Goal: Information Seeking & Learning: Learn about a topic

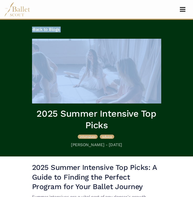
drag, startPoint x: 193, startPoint y: 26, endPoint x: 195, endPoint y: 44, distance: 18.8
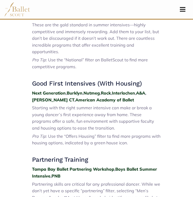
scroll to position [269, 0]
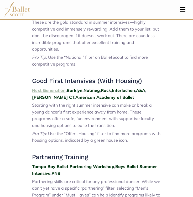
click at [53, 88] on strong "Next Generation" at bounding box center [49, 90] width 34 height 5
click at [78, 88] on strong "Burklyn" at bounding box center [75, 90] width 16 height 5
click at [94, 88] on strong "Nutmeg" at bounding box center [92, 90] width 16 height 5
click at [111, 88] on strong "Rock" at bounding box center [106, 90] width 10 height 5
click at [130, 88] on strong "Interlochen" at bounding box center [123, 90] width 23 height 5
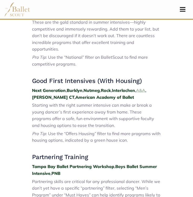
click at [145, 88] on strong "A&A" at bounding box center [140, 90] width 9 height 5
click at [50, 94] on strong "John Cranko CT" at bounding box center [53, 96] width 42 height 5
click at [97, 94] on strong "American Academy of Ballet" at bounding box center [104, 96] width 59 height 5
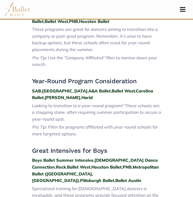
scroll to position [571, 0]
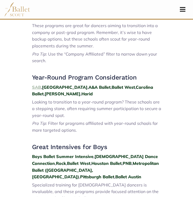
click at [39, 84] on strong "SAB" at bounding box center [36, 86] width 9 height 5
click at [52, 84] on strong "Nashville" at bounding box center [65, 86] width 46 height 5
click at [89, 84] on strong "A&A Ballet" at bounding box center [100, 86] width 22 height 5
click at [112, 84] on strong "Ballet West" at bounding box center [123, 86] width 23 height 5
click at [125, 84] on strong "Carolina Ballet" at bounding box center [92, 90] width 121 height 12
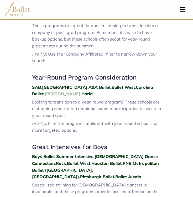
click at [45, 91] on strong "Ellison" at bounding box center [63, 93] width 36 height 5
click at [82, 91] on strong "Harid" at bounding box center [87, 93] width 11 height 5
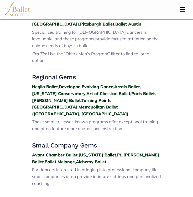
scroll to position [725, 0]
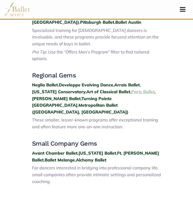
click at [140, 89] on strong "Paris Ballet" at bounding box center [143, 91] width 23 height 5
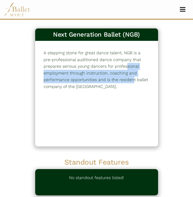
drag, startPoint x: 193, startPoint y: 57, endPoint x: 193, endPoint y: 73, distance: 15.5
click at [193, 73] on div "Next Generation Ballet (NGB) 177 A stepping stone for great dance talent, NGB i…" at bounding box center [96, 148] width 193 height 256
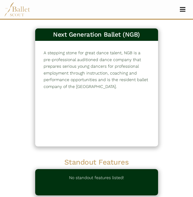
click at [178, 81] on div "Next Generation Ballet (NGB) 177 A stepping stone for great dance talent, NGB i…" at bounding box center [96, 148] width 193 height 256
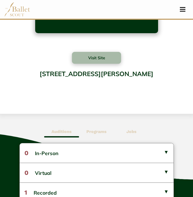
scroll to position [123, 0]
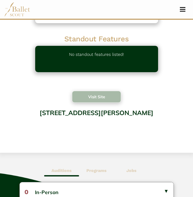
click at [108, 97] on button "Visit Site" at bounding box center [96, 97] width 49 height 12
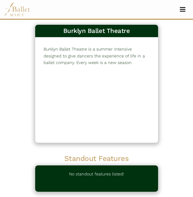
scroll to position [3, 0]
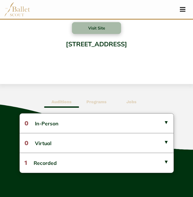
scroll to position [190, 0]
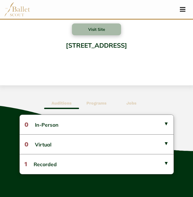
click at [102, 104] on b "Programs" at bounding box center [97, 102] width 20 height 5
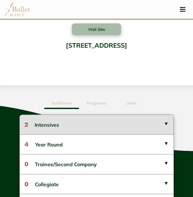
click at [122, 129] on button "2 Intensives" at bounding box center [97, 124] width 154 height 19
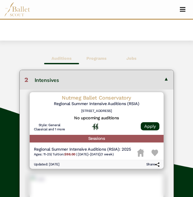
scroll to position [236, 0]
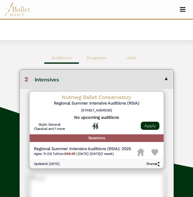
click at [152, 127] on link "Apply" at bounding box center [150, 126] width 19 height 8
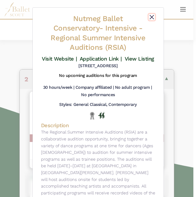
click at [151, 17] on button "Close" at bounding box center [152, 17] width 6 height 6
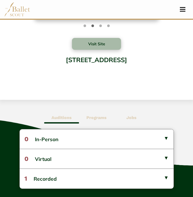
scroll to position [180, 0]
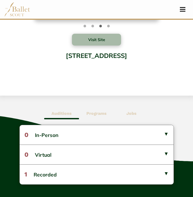
click at [99, 117] on span "Programs" at bounding box center [96, 113] width 35 height 12
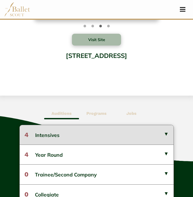
click at [163, 135] on button "4 Intensives" at bounding box center [97, 134] width 154 height 19
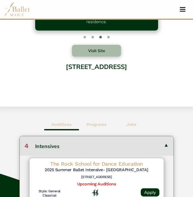
scroll to position [169, 0]
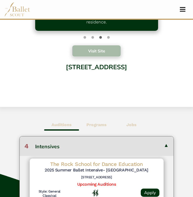
click at [107, 51] on button "Visit Site" at bounding box center [96, 51] width 49 height 12
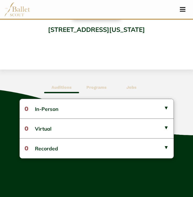
scroll to position [207, 0]
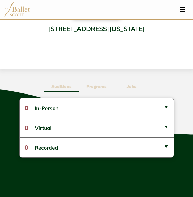
click at [92, 88] on b "Programs" at bounding box center [97, 86] width 20 height 5
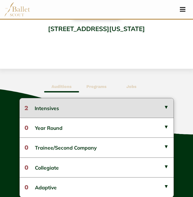
click at [62, 109] on button "2 Intensives" at bounding box center [97, 107] width 154 height 19
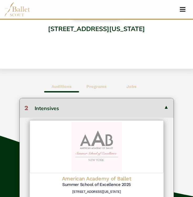
drag, startPoint x: 192, startPoint y: 87, endPoint x: 196, endPoint y: 112, distance: 25.9
click at [193, 113] on html "Premium Feature Make this audition season count. Upgrade to premium for access …" at bounding box center [96, 152] width 193 height 719
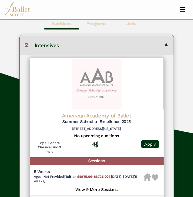
scroll to position [293, 0]
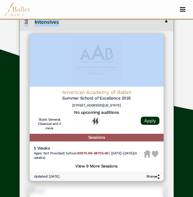
drag, startPoint x: 170, startPoint y: 74, endPoint x: 145, endPoint y: 0, distance: 77.8
click at [146, 2] on body "Premium Feature Make this audition season count. Upgrade to premium for access …" at bounding box center [96, 66] width 193 height 719
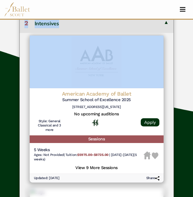
scroll to position [0, 0]
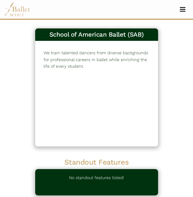
drag, startPoint x: 192, startPoint y: 65, endPoint x: 193, endPoint y: 82, distance: 16.9
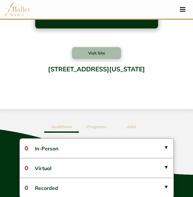
scroll to position [170, 0]
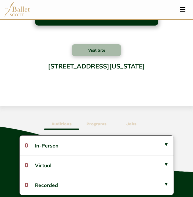
click at [99, 125] on b "Programs" at bounding box center [97, 123] width 20 height 5
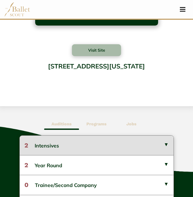
click at [122, 148] on button "2 Intensives" at bounding box center [97, 144] width 154 height 19
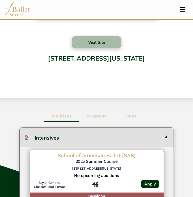
scroll to position [178, 0]
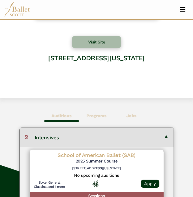
click at [68, 117] on b "Auditions" at bounding box center [62, 115] width 20 height 5
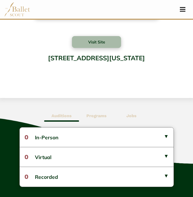
click at [95, 118] on b "Programs" at bounding box center [97, 115] width 20 height 5
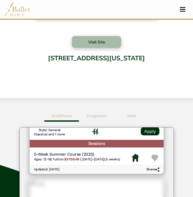
scroll to position [0, 0]
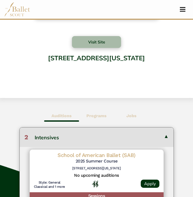
click at [66, 115] on b "Auditions" at bounding box center [62, 115] width 20 height 5
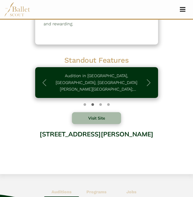
scroll to position [102, 0]
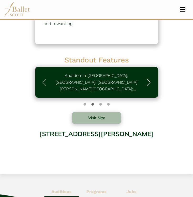
click at [149, 83] on span "button" at bounding box center [149, 82] width 8 height 8
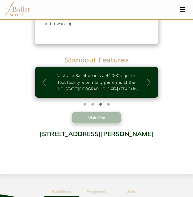
click at [105, 118] on button "Visit Site" at bounding box center [96, 118] width 49 height 12
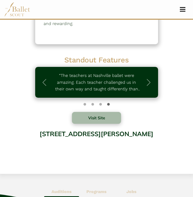
drag, startPoint x: 193, startPoint y: 93, endPoint x: 193, endPoint y: 86, distance: 6.8
click at [193, 86] on div "Nashville Ballet 176 School of Nashville Ballet offers the highest quality trai…" at bounding box center [96, 46] width 193 height 256
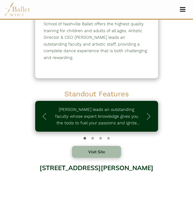
scroll to position [0, 0]
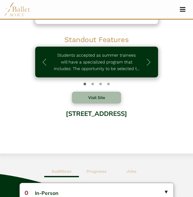
scroll to position [128, 0]
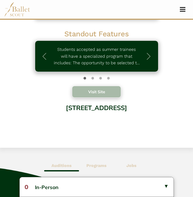
click at [102, 95] on button "Visit Site" at bounding box center [96, 92] width 49 height 12
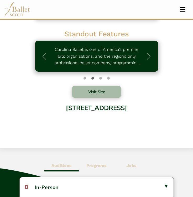
drag, startPoint x: 193, startPoint y: 97, endPoint x: 194, endPoint y: 62, distance: 34.8
click at [193, 62] on html "Premium Feature Make this audition season count. Upgrade to premium for access …" at bounding box center [96, 152] width 193 height 560
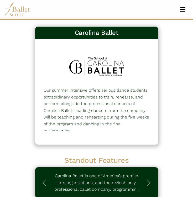
scroll to position [0, 0]
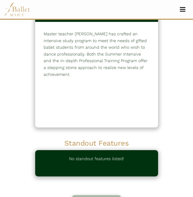
scroll to position [19, 0]
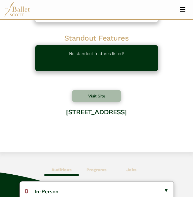
scroll to position [125, 0]
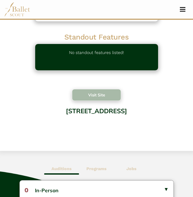
click at [104, 97] on button "Visit Site" at bounding box center [96, 95] width 49 height 12
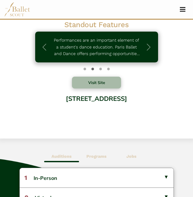
scroll to position [138, 0]
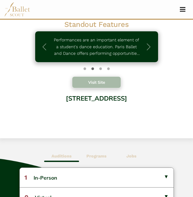
click at [100, 84] on button "Visit Site" at bounding box center [96, 82] width 49 height 12
